Goal: Task Accomplishment & Management: Manage account settings

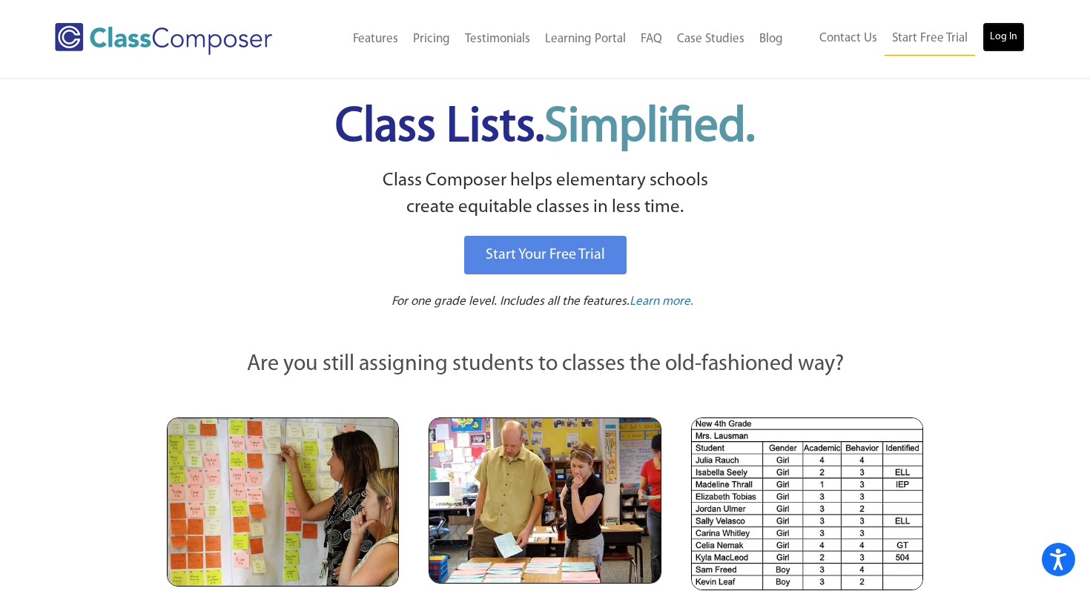
click at [1016, 40] on link "Log In" at bounding box center [1003, 37] width 42 height 30
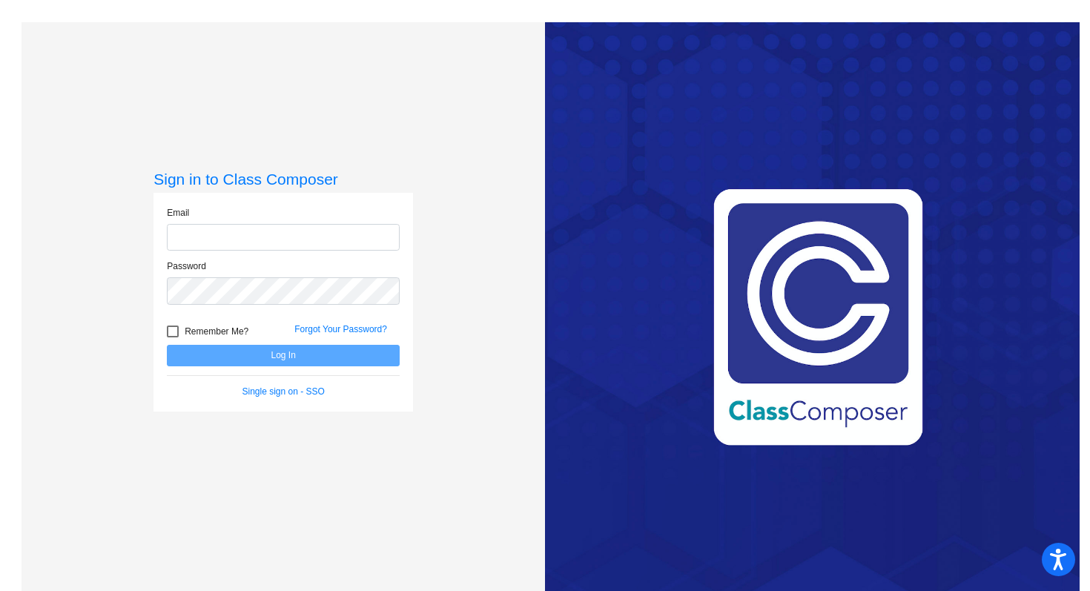
type input "pinneym@Platteco.k12.mo.us"
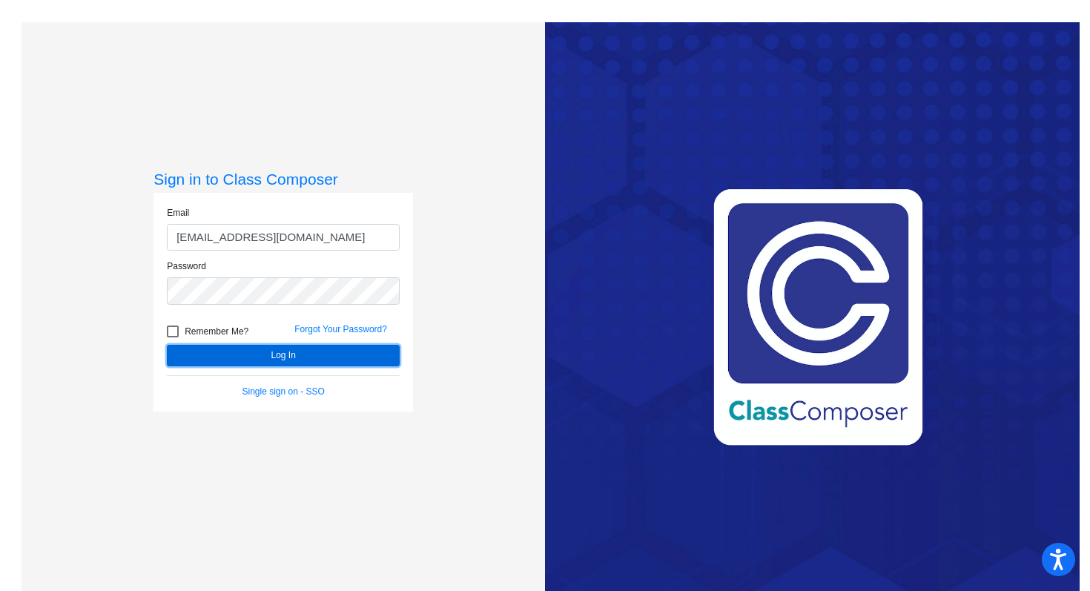
click at [288, 353] on button "Log In" at bounding box center [283, 356] width 233 height 22
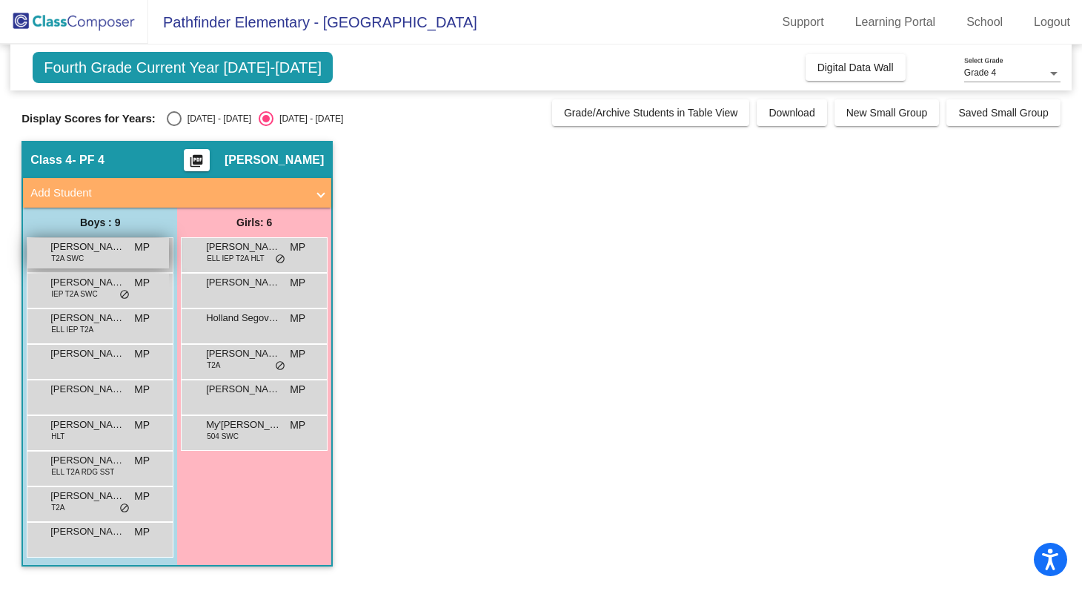
click at [110, 255] on div "Angel Hernandez T2A SWC MP lock do_not_disturb_alt" at bounding box center [98, 253] width 142 height 30
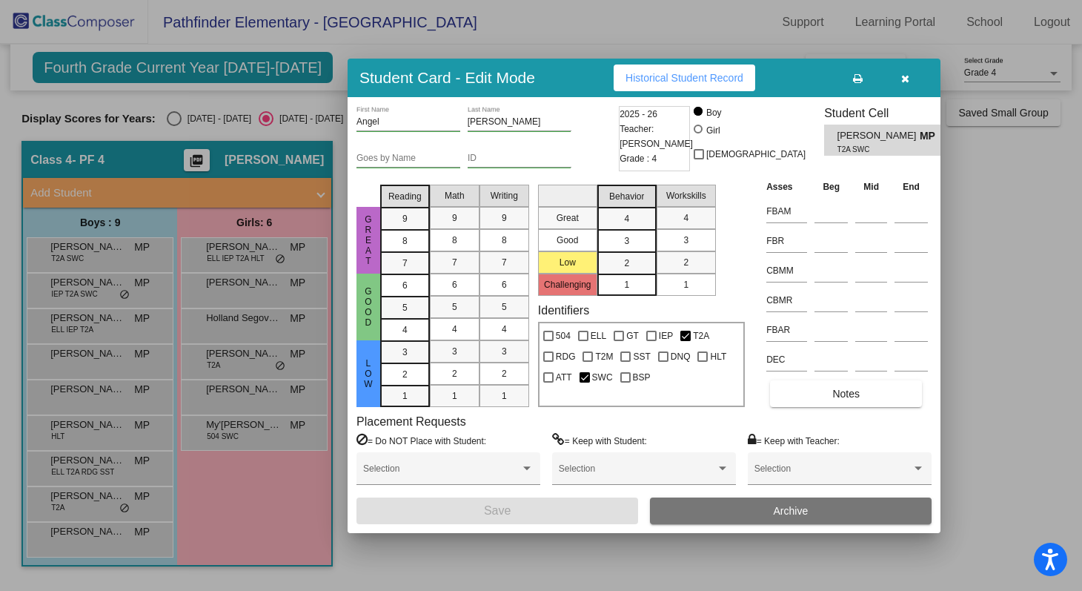
click at [908, 78] on icon "button" at bounding box center [906, 78] width 8 height 10
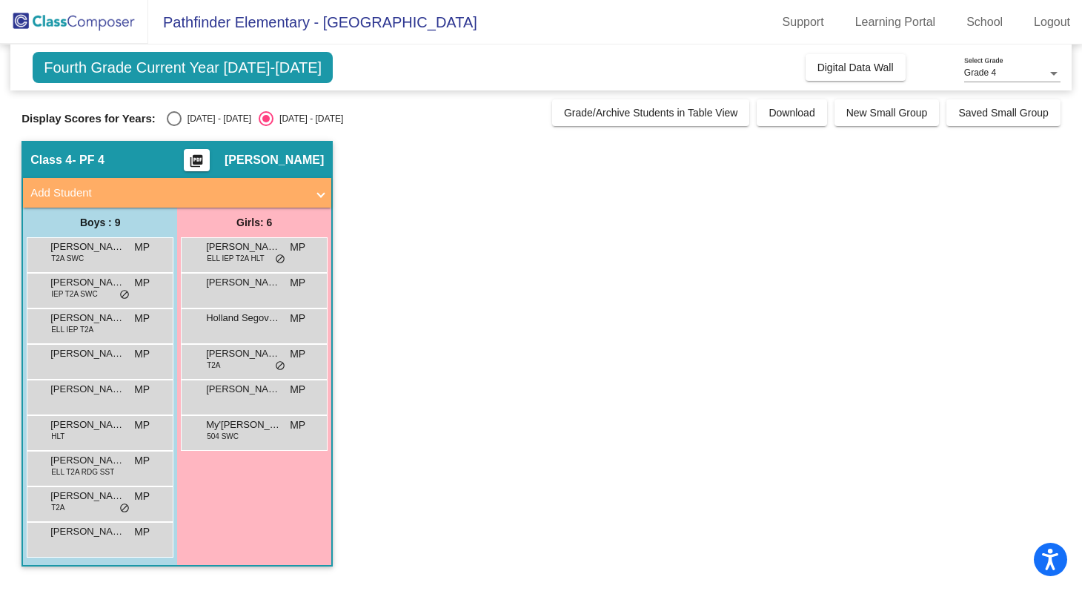
click at [172, 116] on div "Select an option" at bounding box center [174, 118] width 15 height 15
click at [173, 126] on input "[DATE] - [DATE]" at bounding box center [173, 126] width 1 height 1
radio input "true"
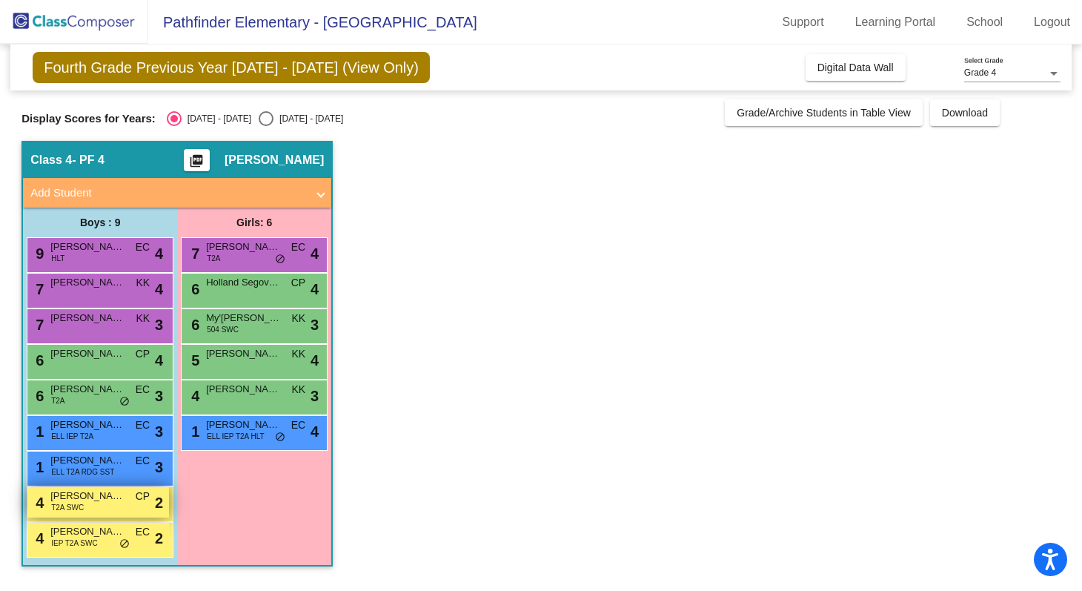
click at [80, 492] on span "[PERSON_NAME]" at bounding box center [87, 496] width 74 height 15
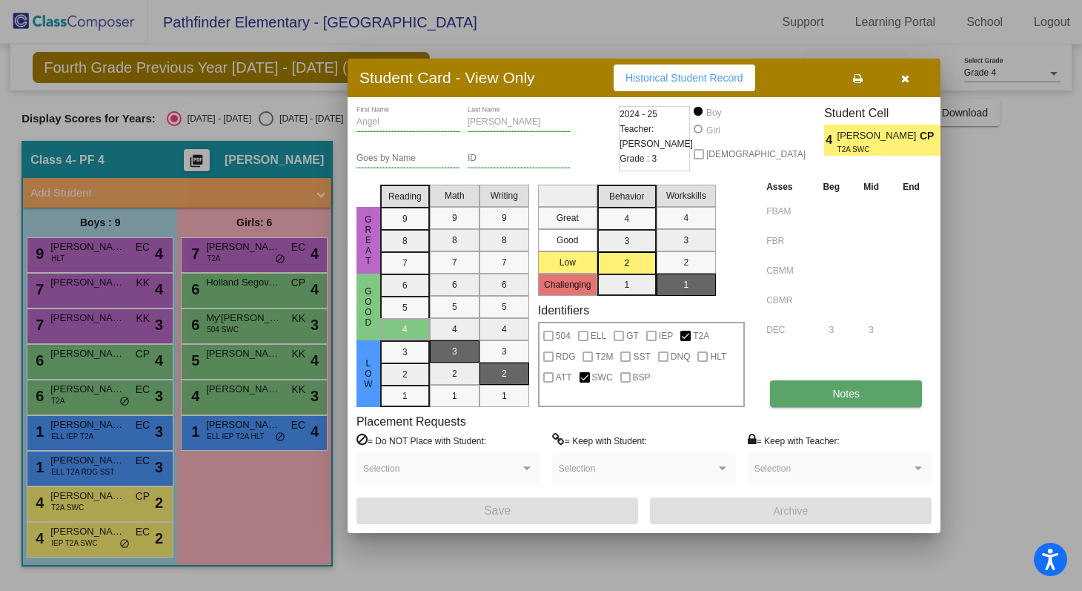
click at [830, 391] on button "Notes" at bounding box center [846, 393] width 152 height 27
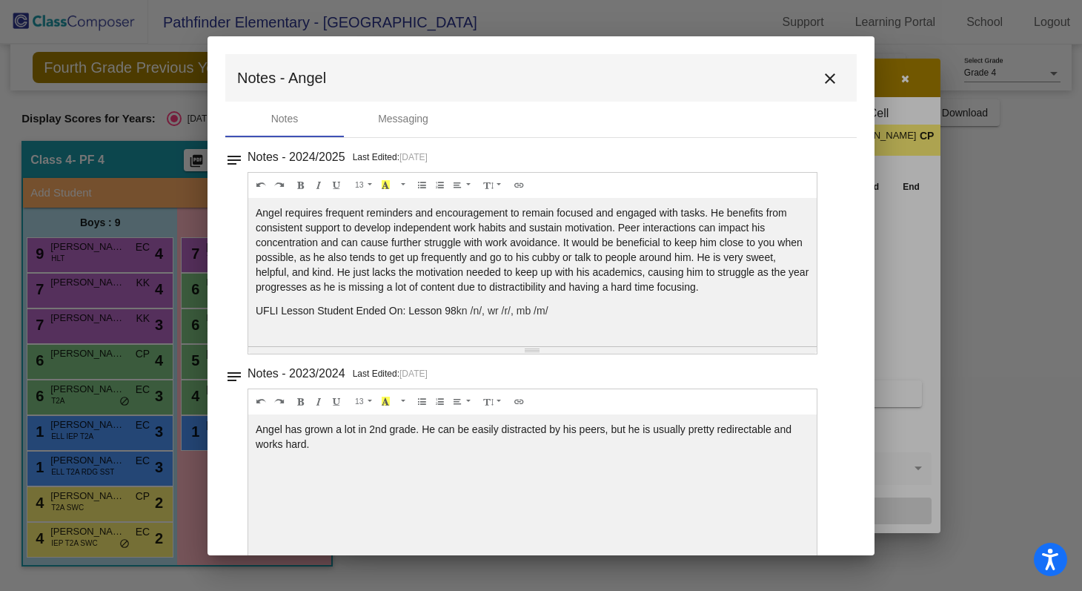
click at [821, 76] on mat-icon "close" at bounding box center [830, 79] width 18 height 18
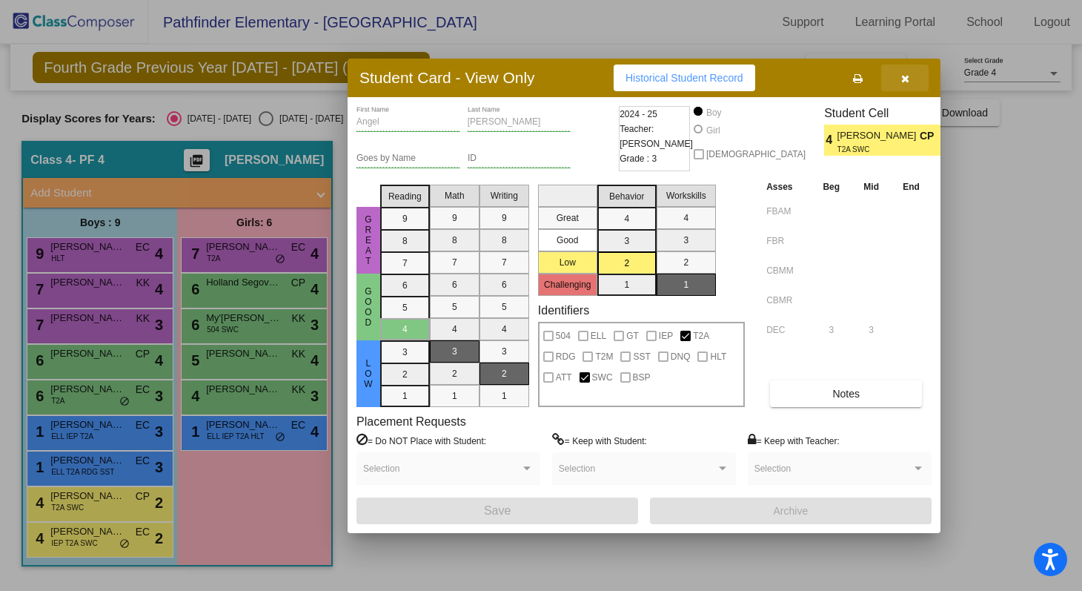
click at [907, 77] on icon "button" at bounding box center [906, 78] width 8 height 10
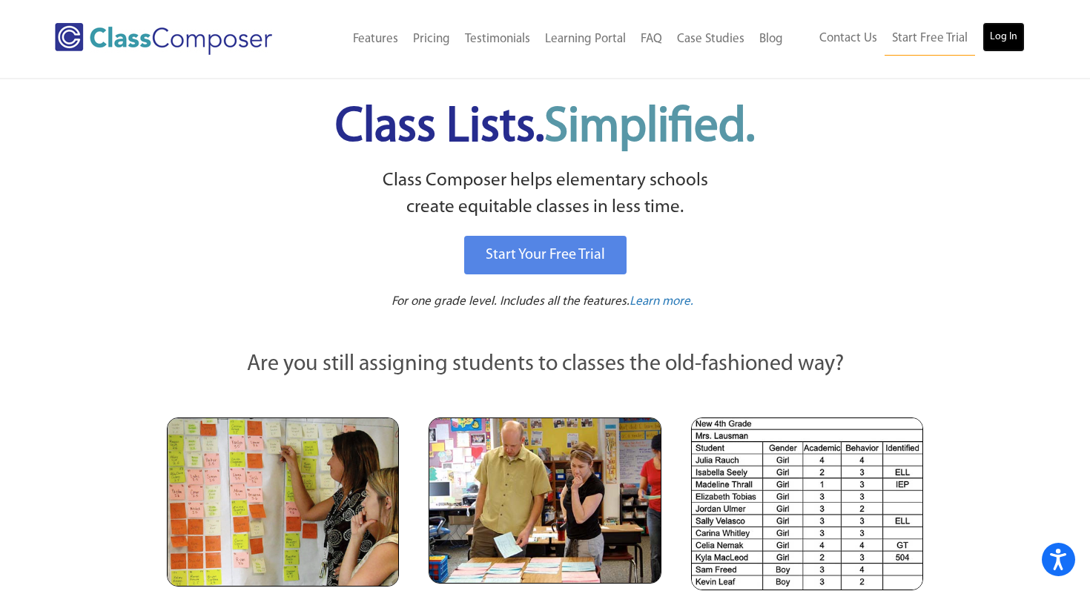
click at [1014, 37] on link "Log In" at bounding box center [1003, 37] width 42 height 30
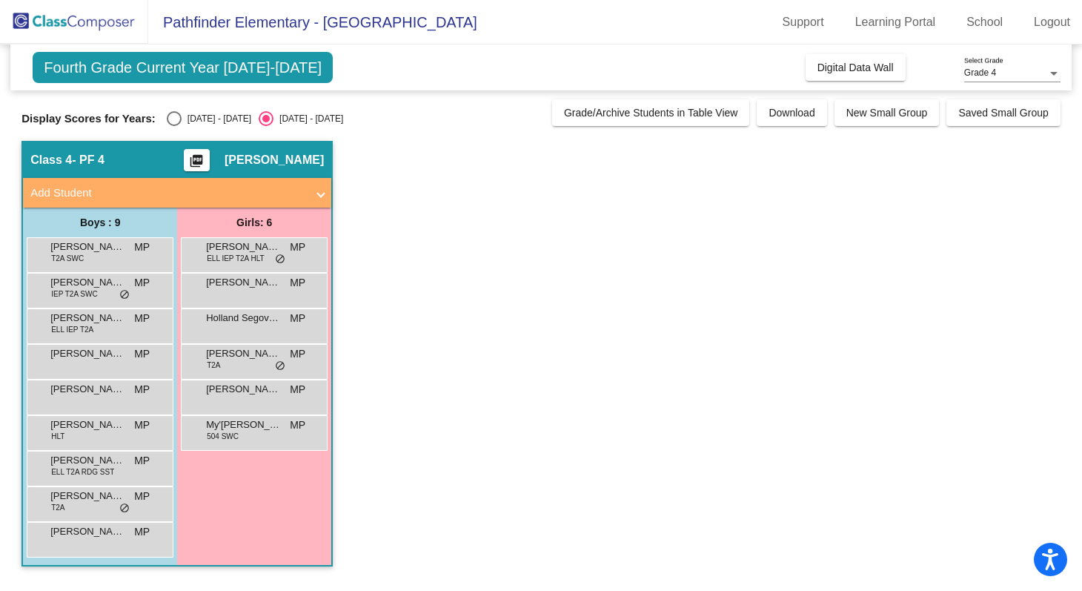
click at [218, 121] on div "[DATE] - [DATE]" at bounding box center [217, 118] width 70 height 13
click at [174, 126] on input "[DATE] - [DATE]" at bounding box center [173, 126] width 1 height 1
radio input "true"
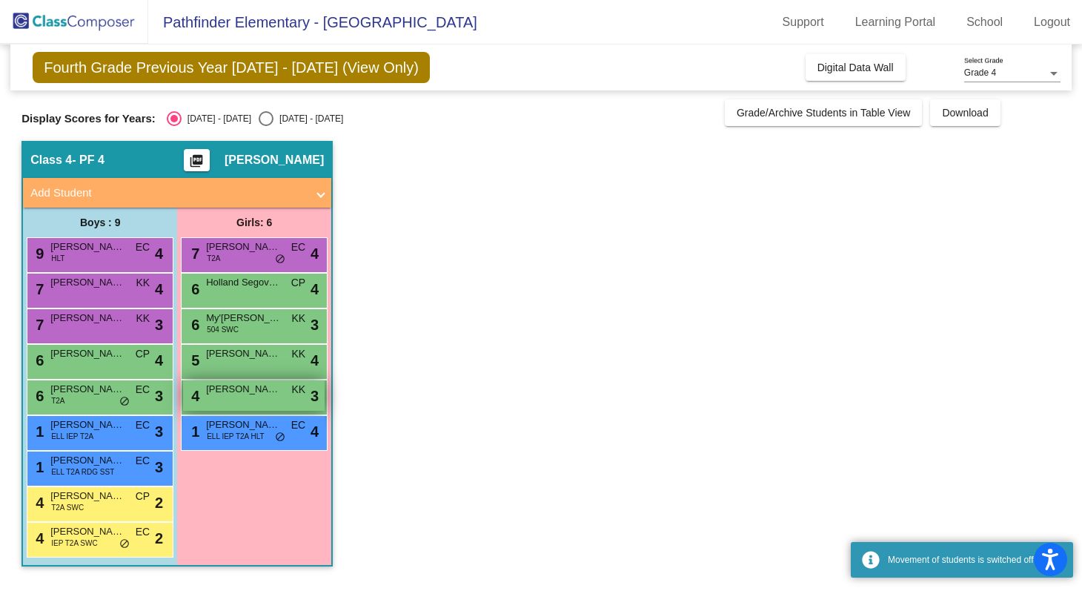
click at [214, 389] on span "[PERSON_NAME]" at bounding box center [243, 389] width 74 height 15
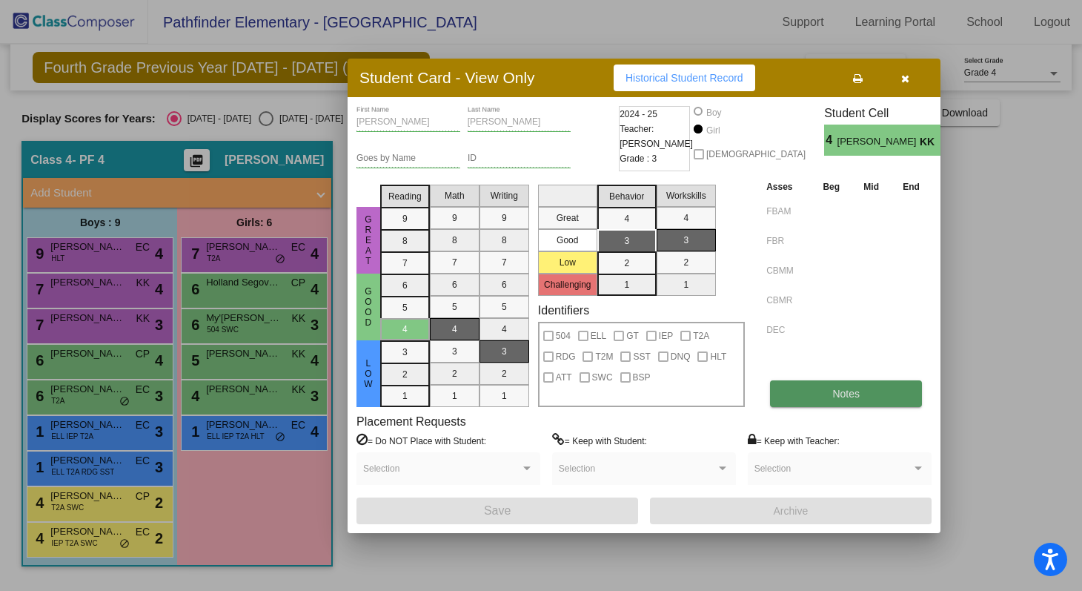
click at [845, 400] on button "Notes" at bounding box center [846, 393] width 152 height 27
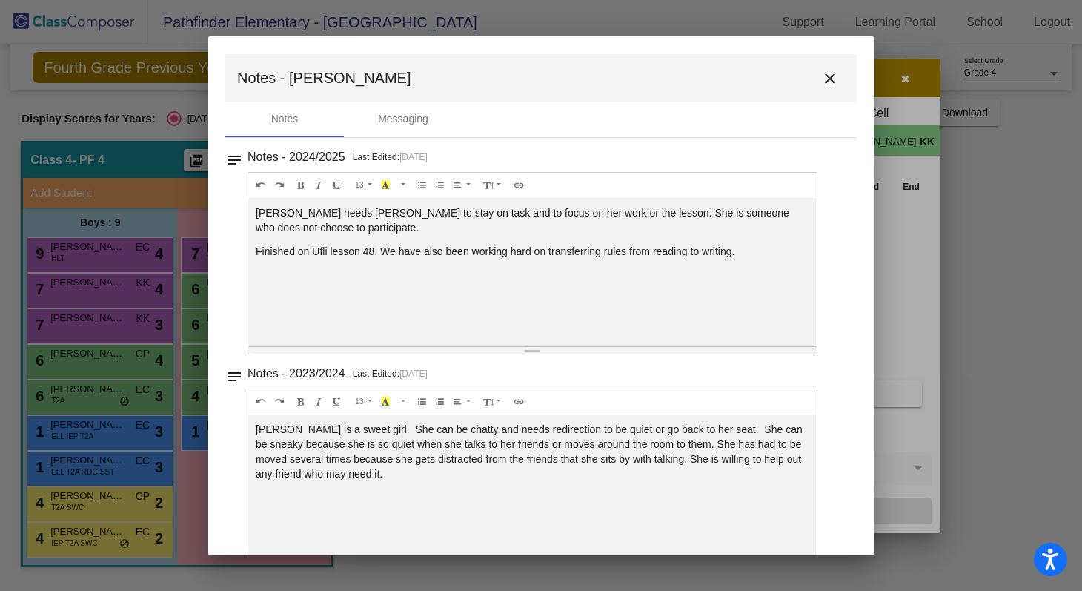
click at [823, 73] on mat-icon "close" at bounding box center [830, 79] width 18 height 18
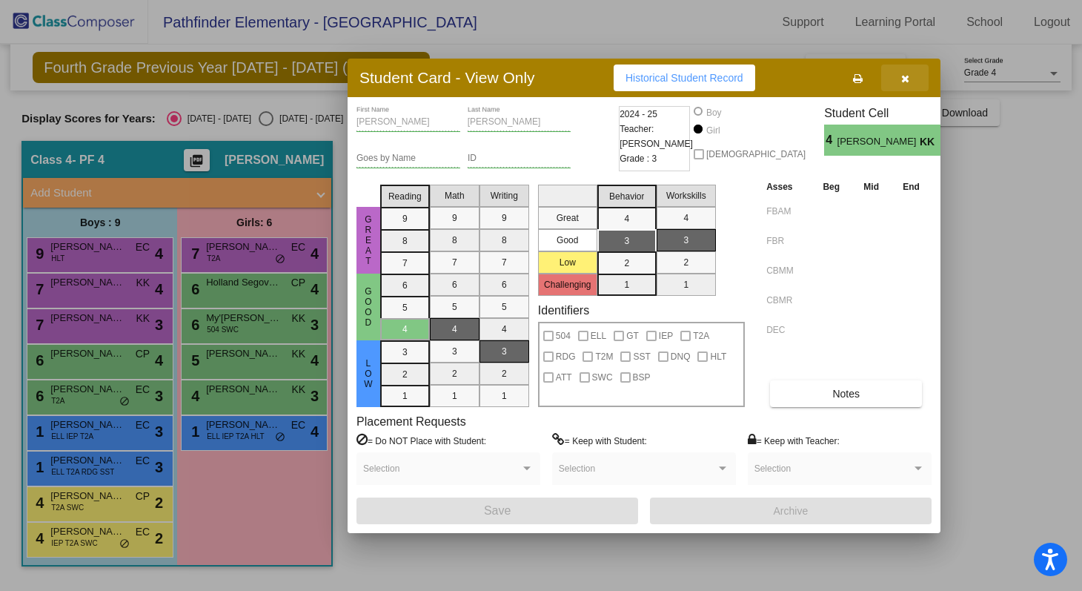
click at [904, 78] on icon "button" at bounding box center [906, 78] width 8 height 10
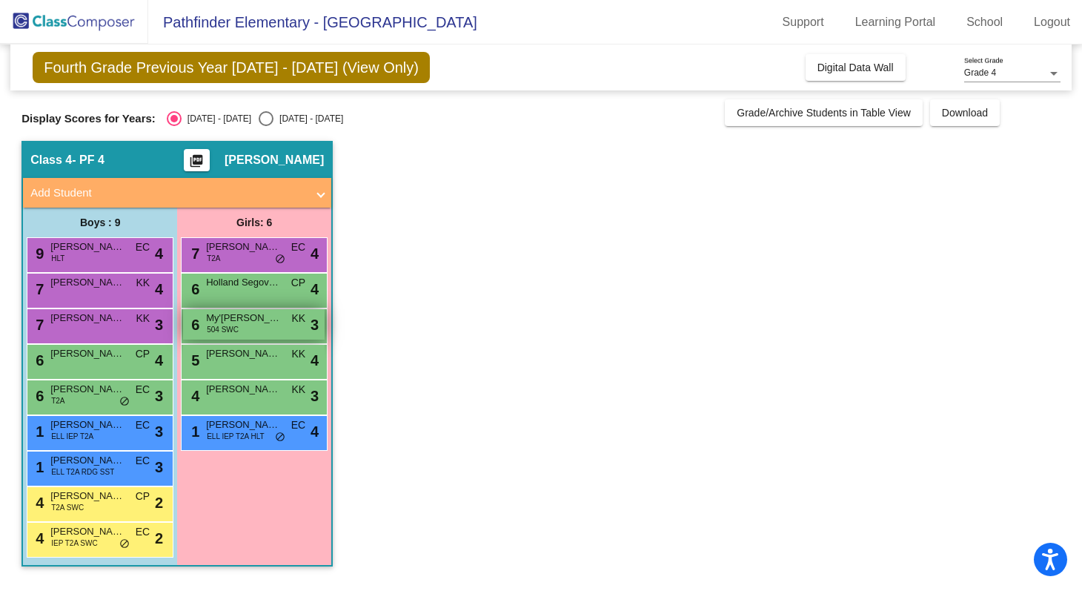
click at [235, 336] on div "6 My'[PERSON_NAME] 504 SWC KK lock do_not_disturb_alt 3" at bounding box center [254, 324] width 142 height 30
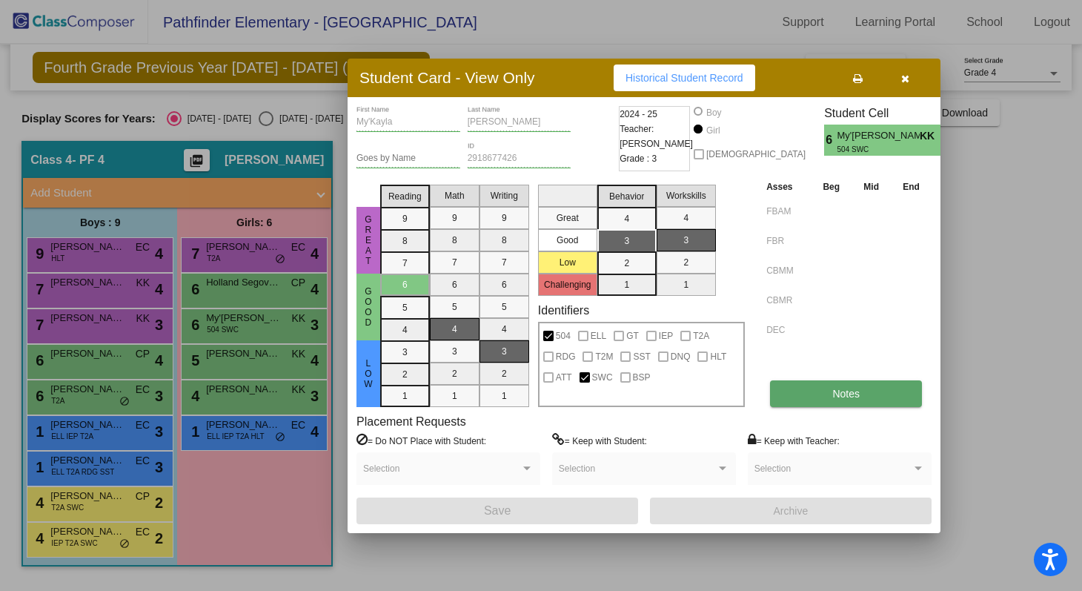
click at [816, 386] on button "Notes" at bounding box center [846, 393] width 152 height 27
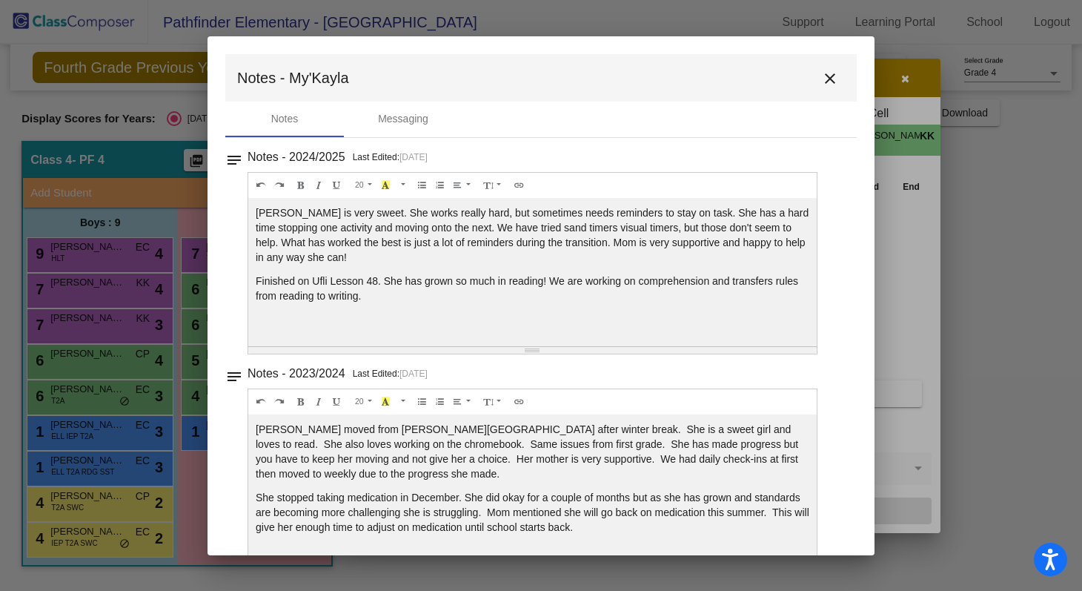
click at [823, 72] on mat-icon "close" at bounding box center [830, 79] width 18 height 18
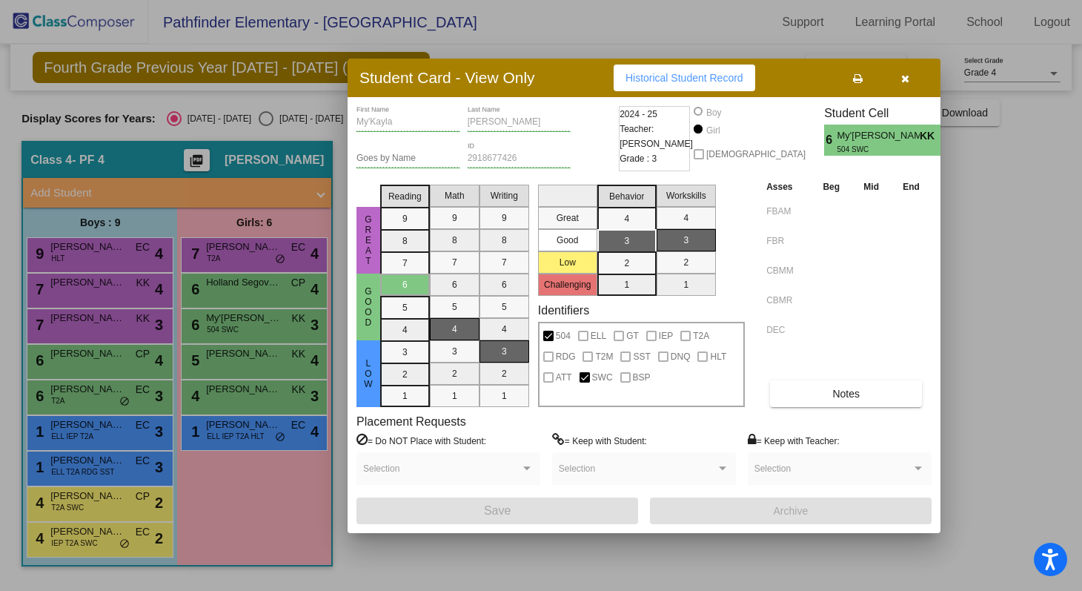
click at [908, 69] on button "button" at bounding box center [905, 78] width 47 height 27
